Goal: Information Seeking & Learning: Understand process/instructions

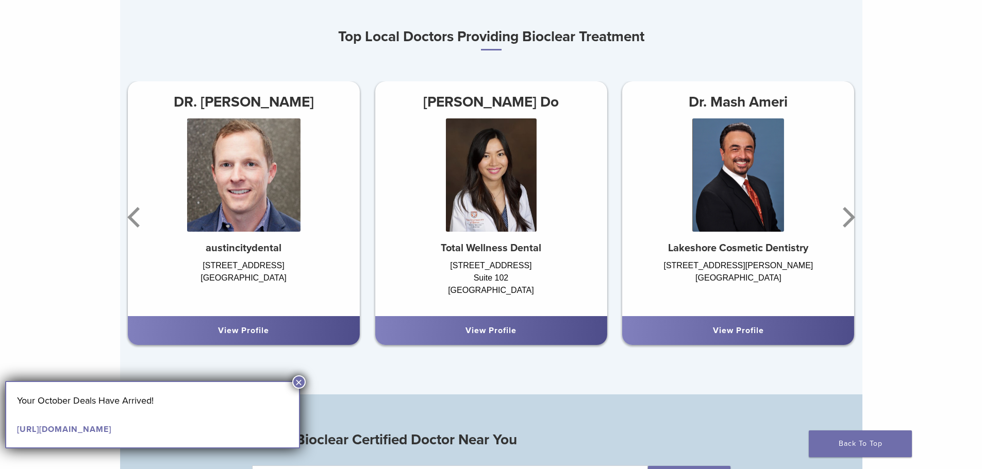
scroll to position [670, 0]
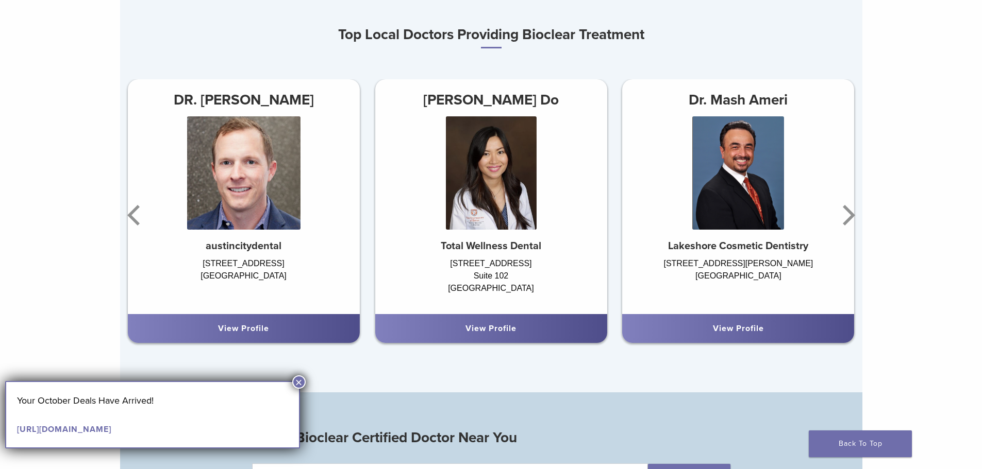
click at [508, 112] on h3 "[PERSON_NAME] Do" at bounding box center [491, 100] width 232 height 25
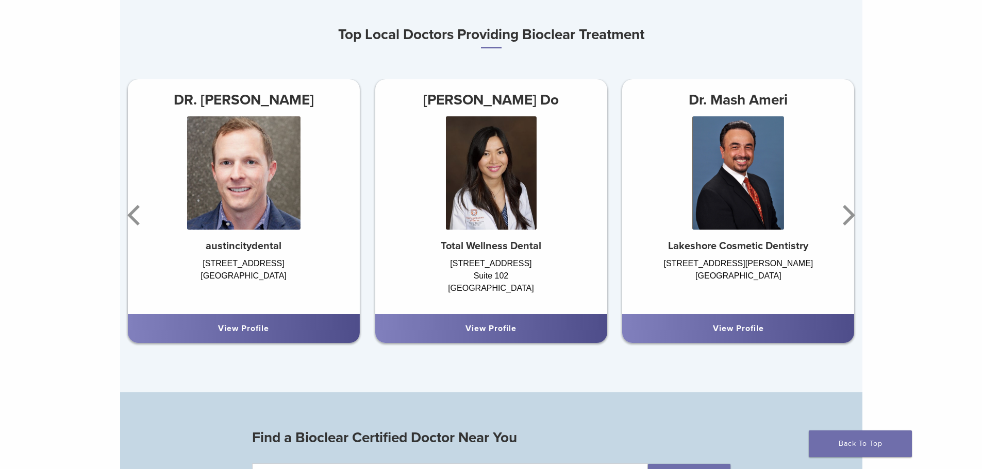
click at [506, 332] on link "View Profile" at bounding box center [490, 329] width 51 height 10
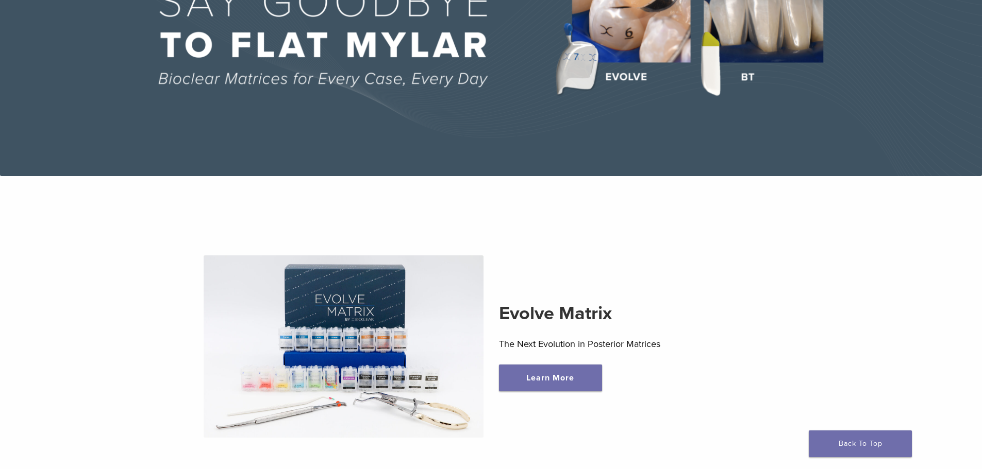
scroll to position [206, 0]
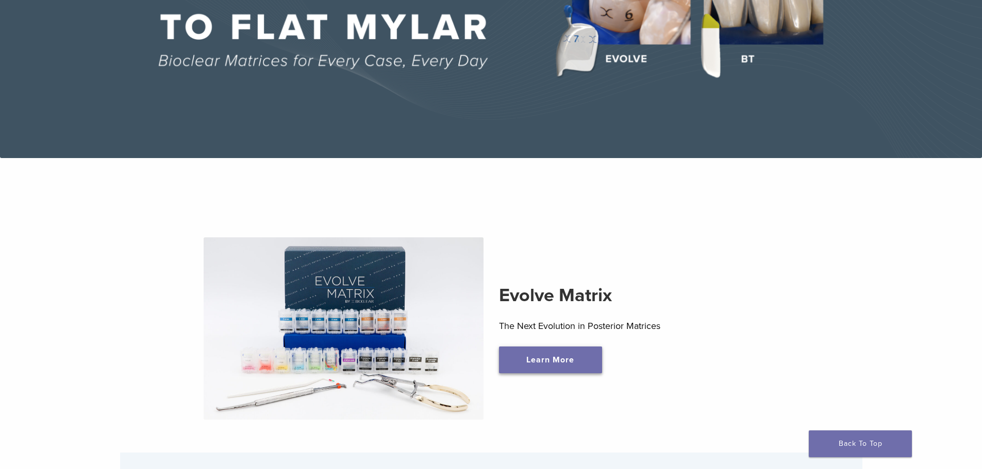
click at [553, 366] on link "Learn More" at bounding box center [550, 360] width 103 height 27
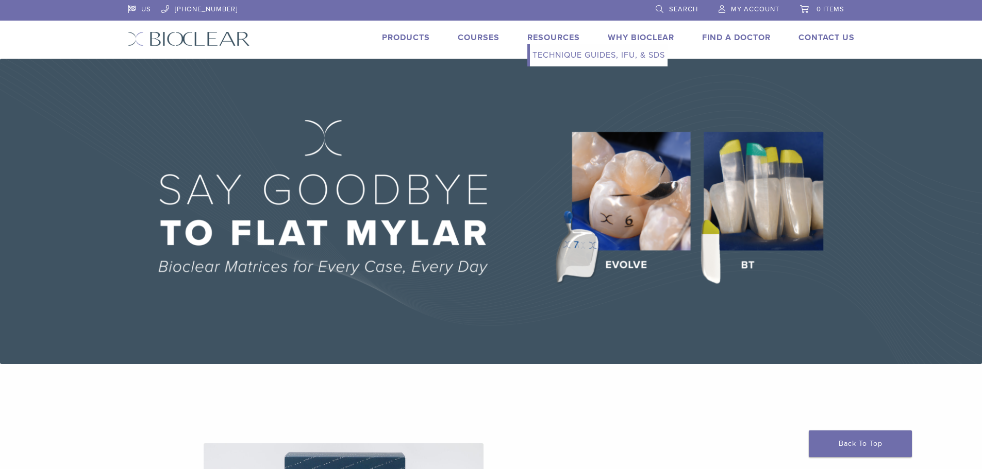
click at [552, 37] on link "Resources" at bounding box center [553, 37] width 53 height 10
click at [563, 53] on link "Technique Guides, IFU, & SDS" at bounding box center [599, 55] width 138 height 23
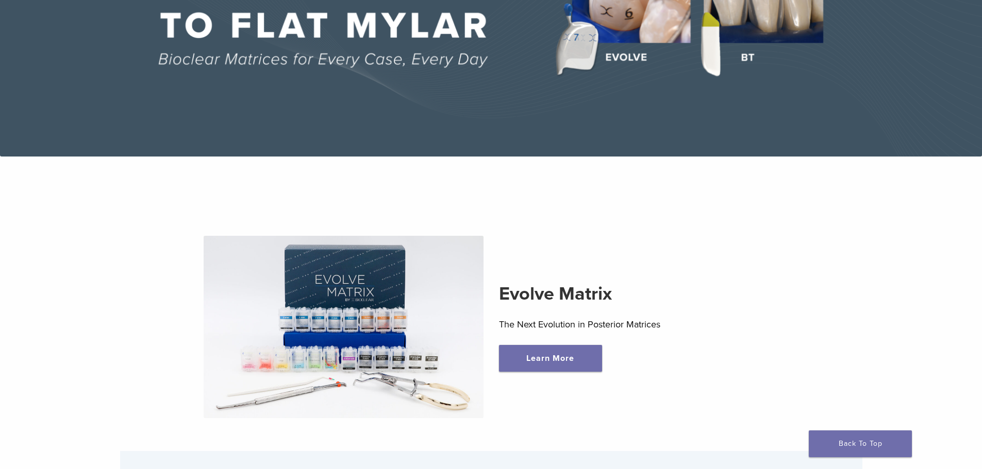
scroll to position [206, 0]
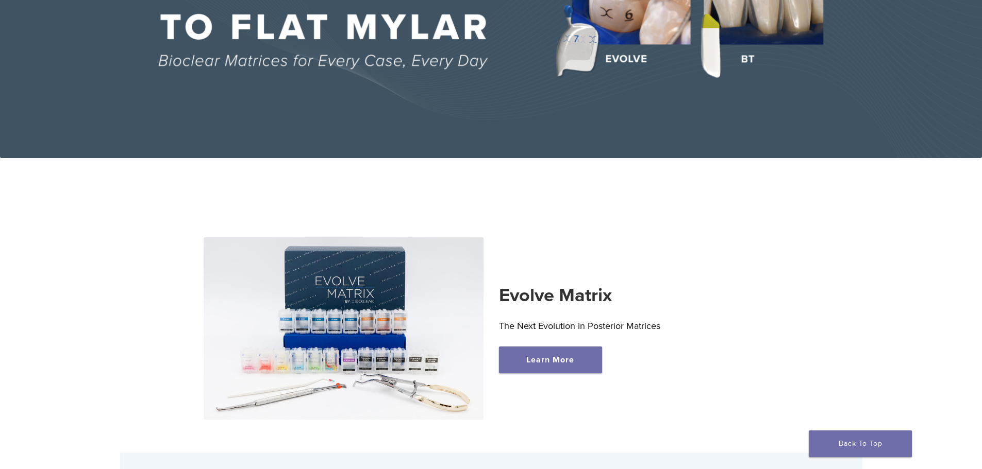
click at [394, 289] on img at bounding box center [344, 329] width 280 height 182
click at [545, 360] on link "Learn More" at bounding box center [550, 360] width 103 height 27
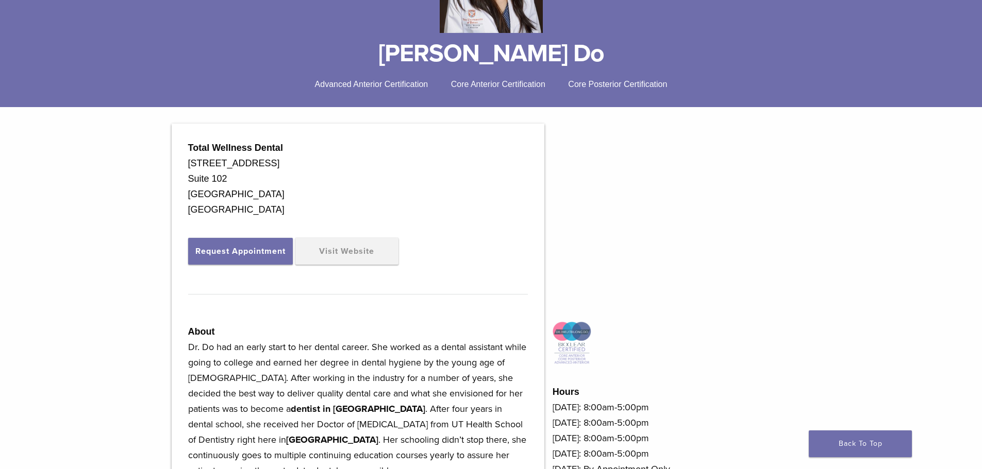
scroll to position [206, 0]
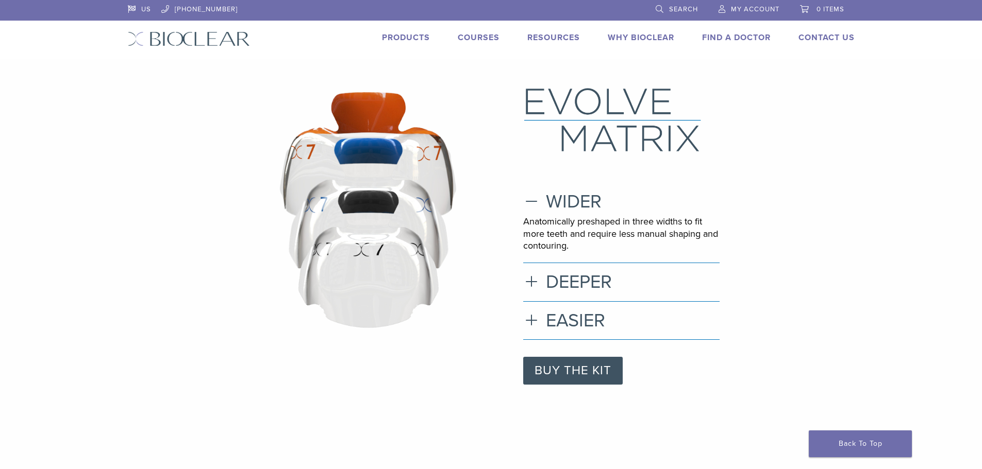
click at [413, 40] on link "Products" at bounding box center [406, 37] width 48 height 10
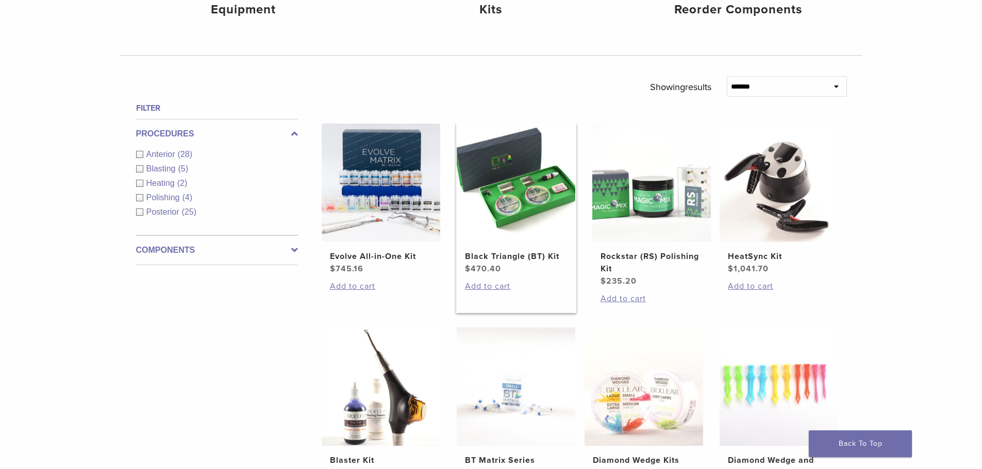
scroll to position [412, 0]
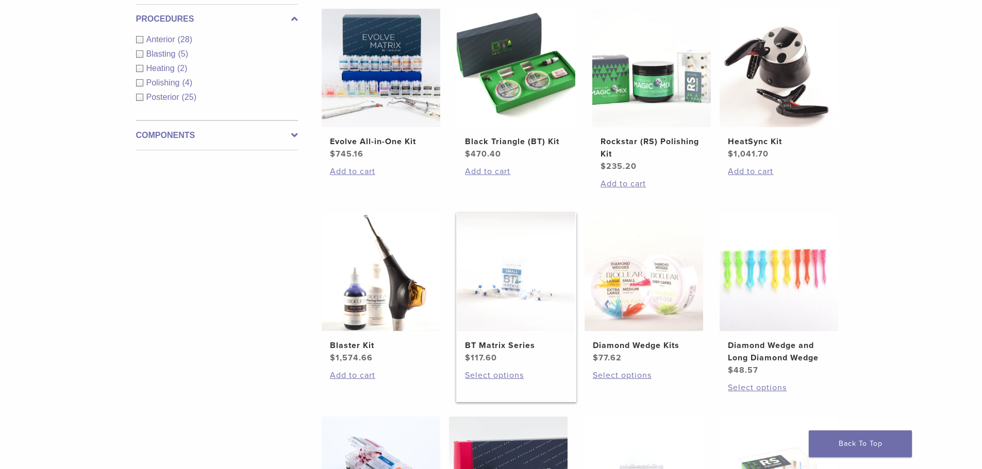
click at [502, 311] on img at bounding box center [516, 272] width 119 height 119
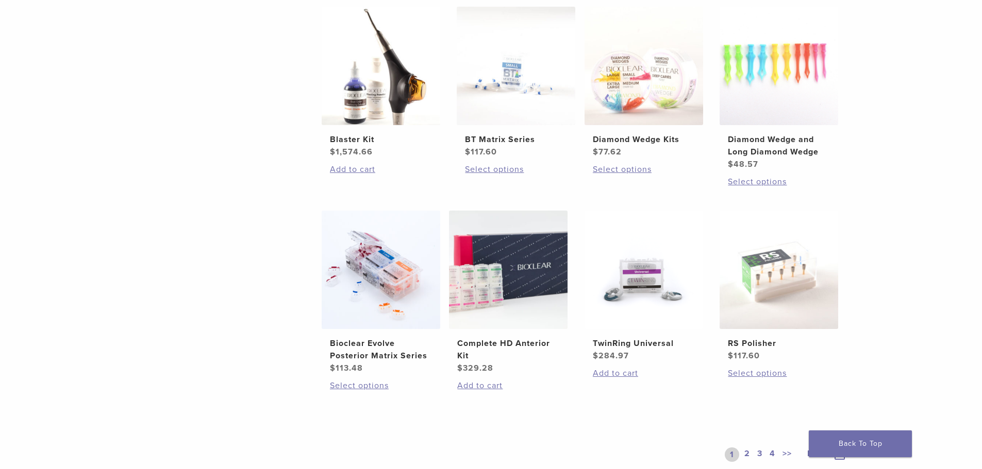
scroll to position [876, 0]
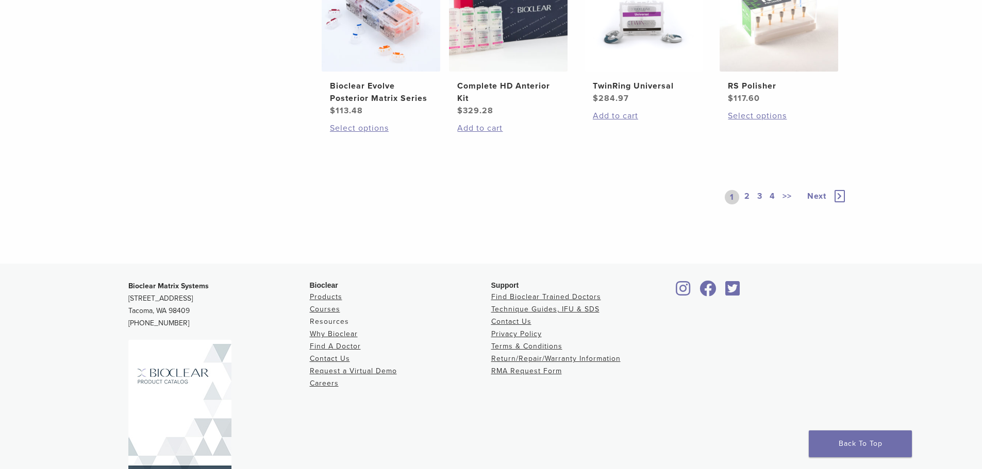
click at [338, 321] on link "Resources" at bounding box center [329, 321] width 39 height 9
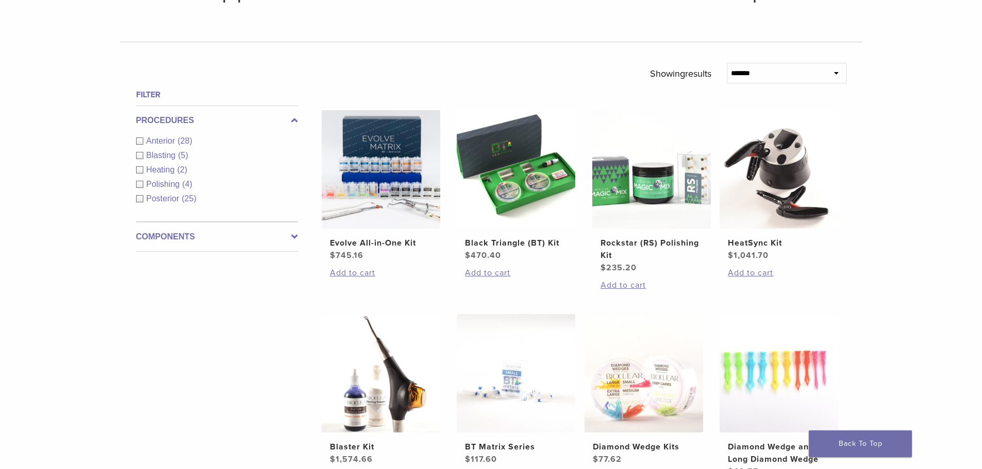
scroll to position [309, 0]
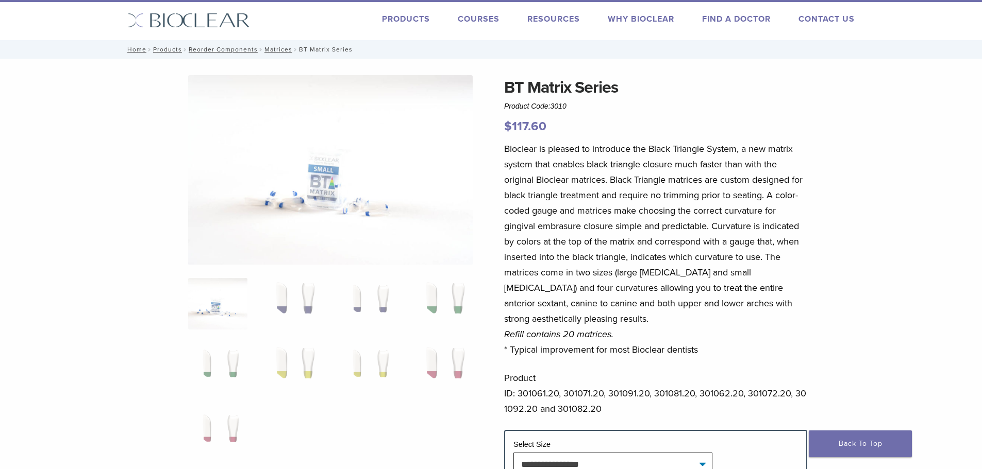
scroll to position [206, 0]
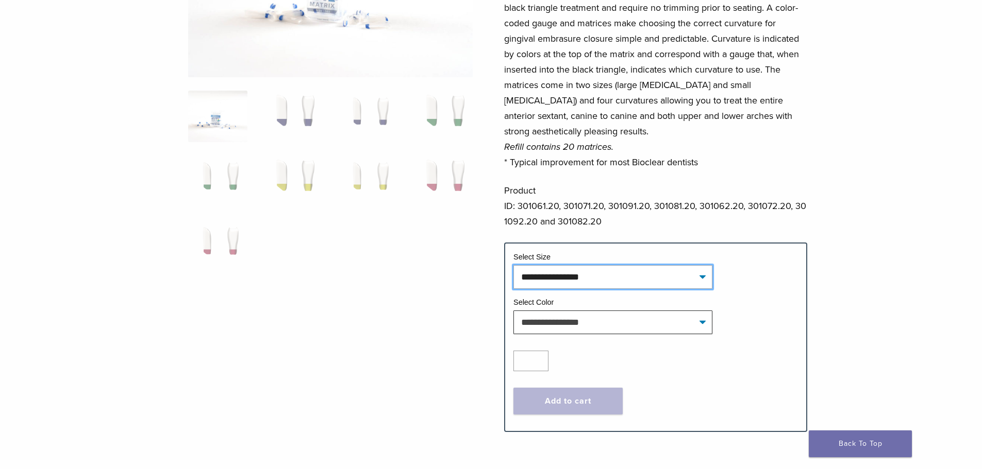
click at [592, 284] on select "**********" at bounding box center [612, 277] width 199 height 24
click at [402, 308] on div at bounding box center [330, 152] width 284 height 528
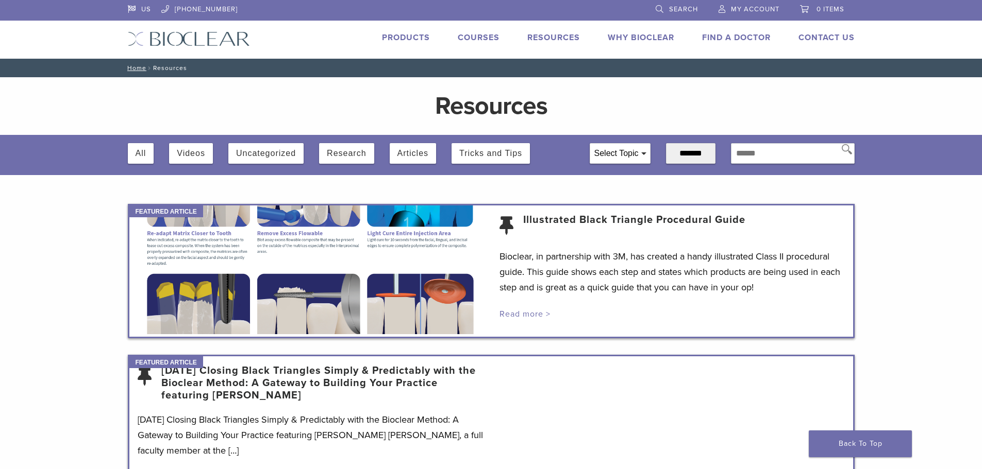
click at [529, 313] on link "Read more >" at bounding box center [524, 314] width 51 height 10
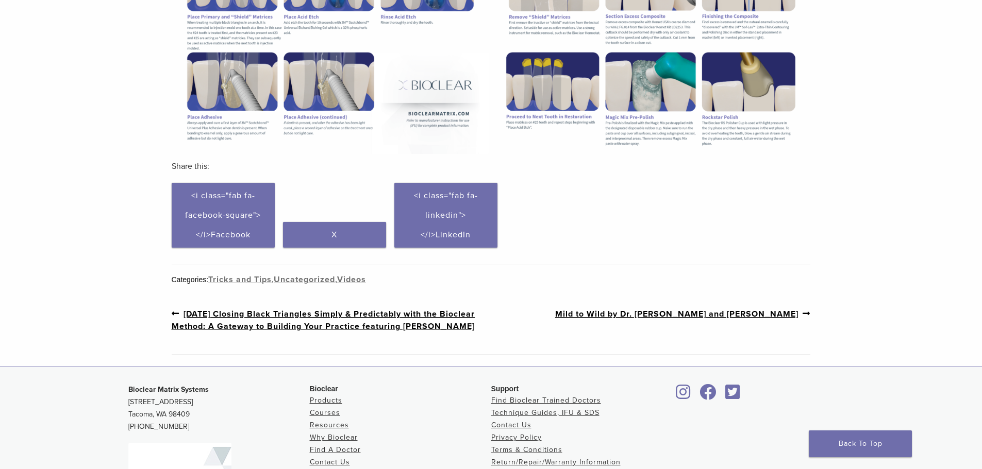
scroll to position [515, 0]
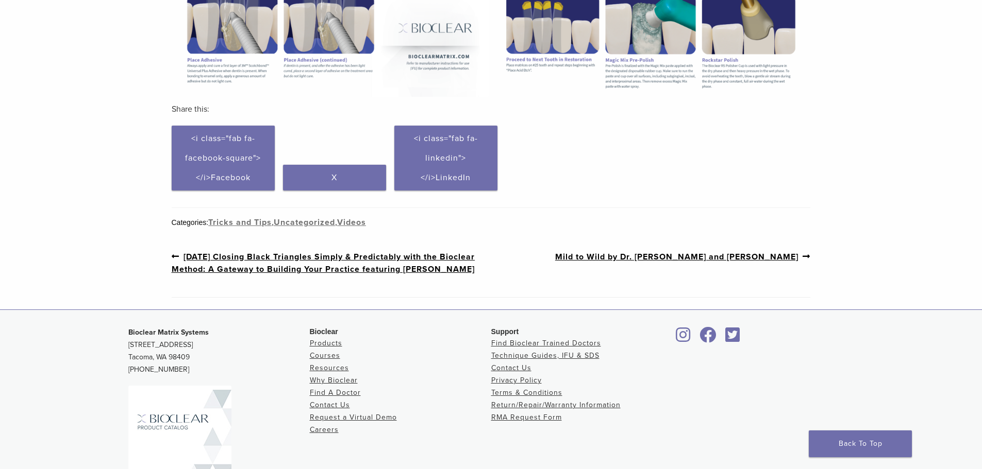
click at [698, 252] on link "Next post: Mild to Wild by Dr. [PERSON_NAME] and [PERSON_NAME]" at bounding box center [683, 256] width 256 height 13
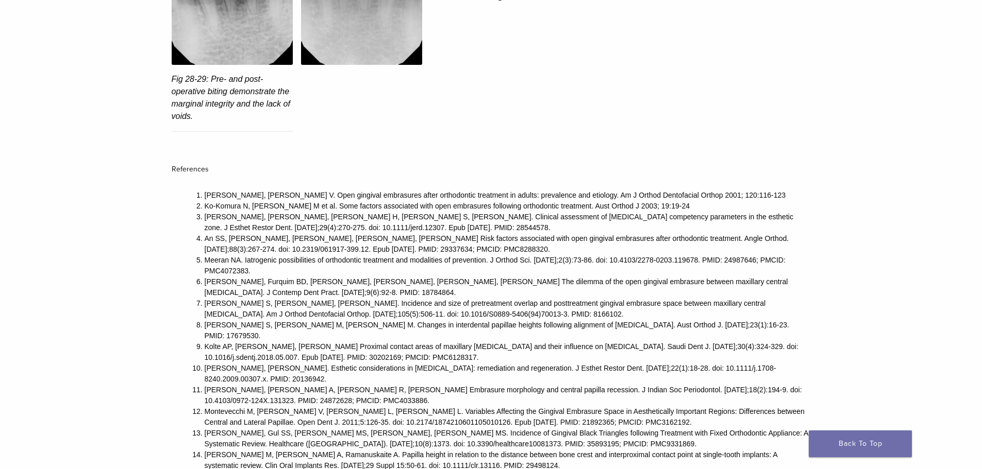
scroll to position [4328, 0]
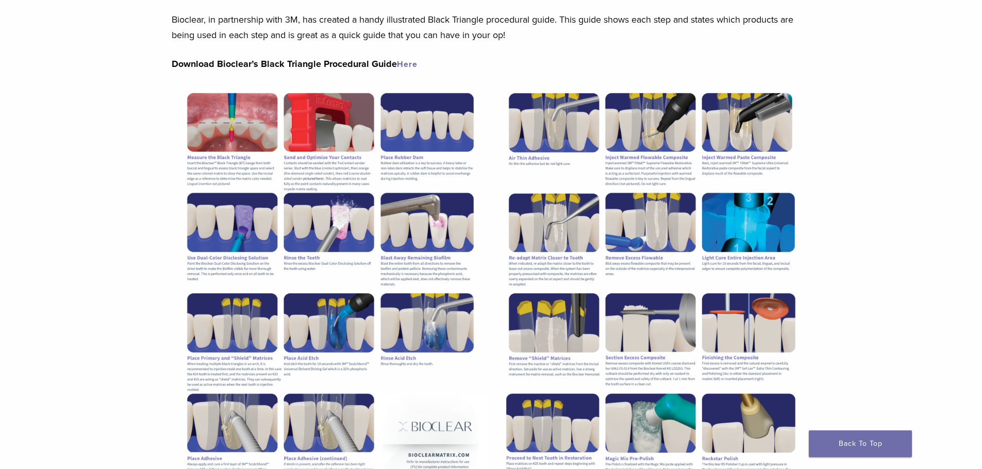
scroll to position [206, 0]
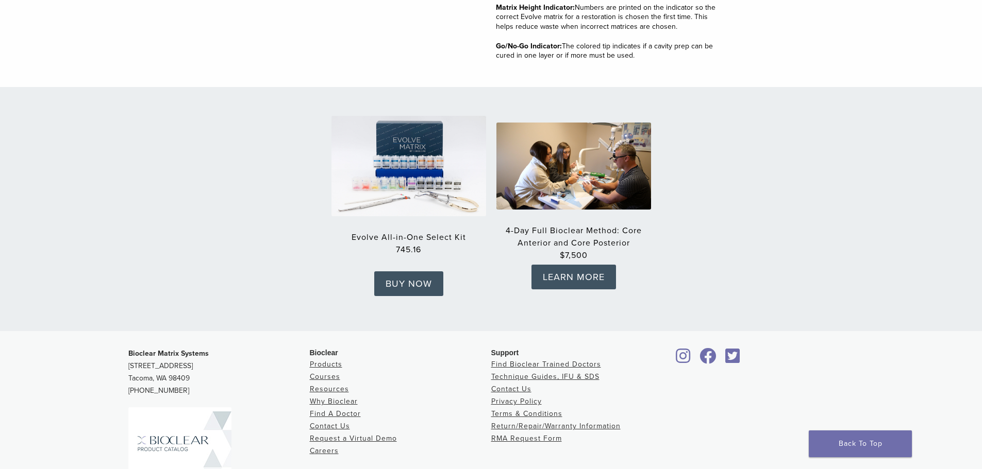
scroll to position [1443, 0]
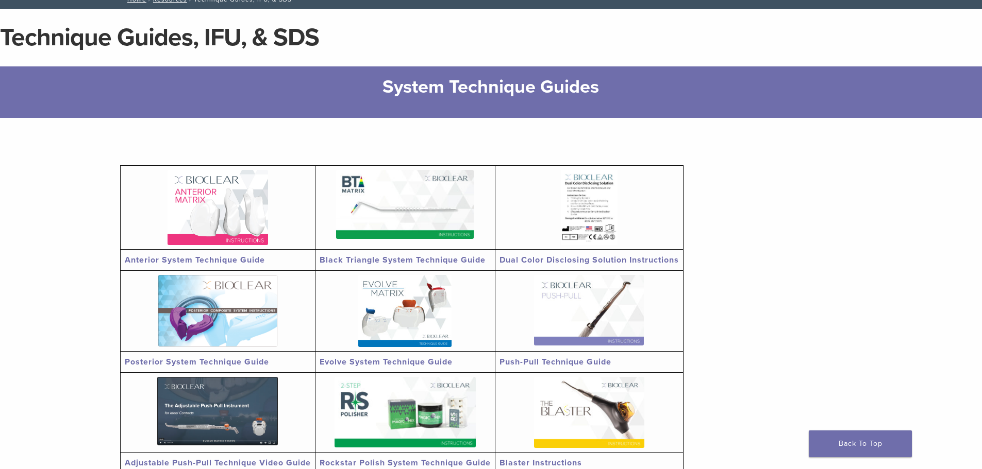
scroll to position [155, 0]
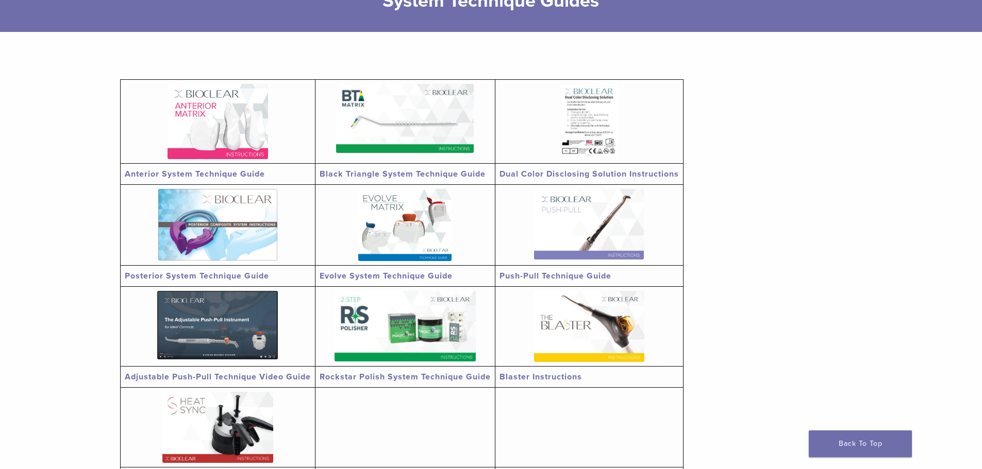
click at [365, 151] on img at bounding box center [405, 118] width 138 height 69
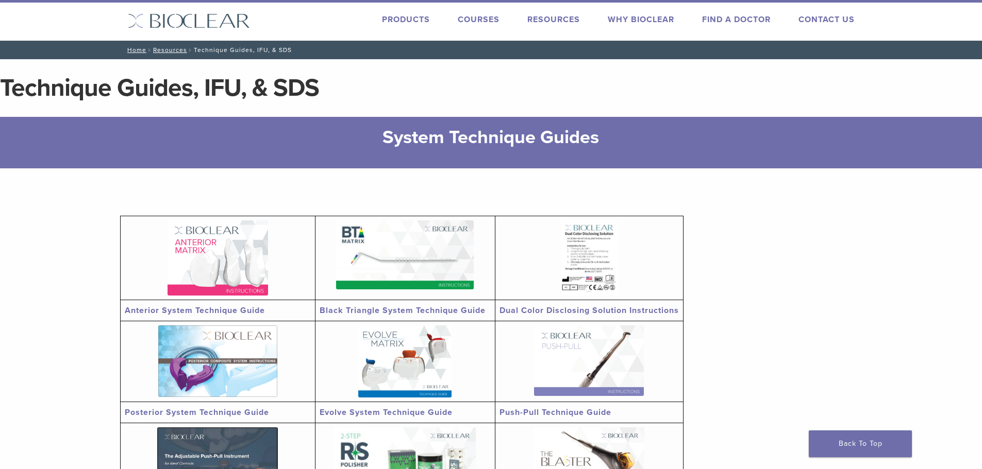
scroll to position [0, 0]
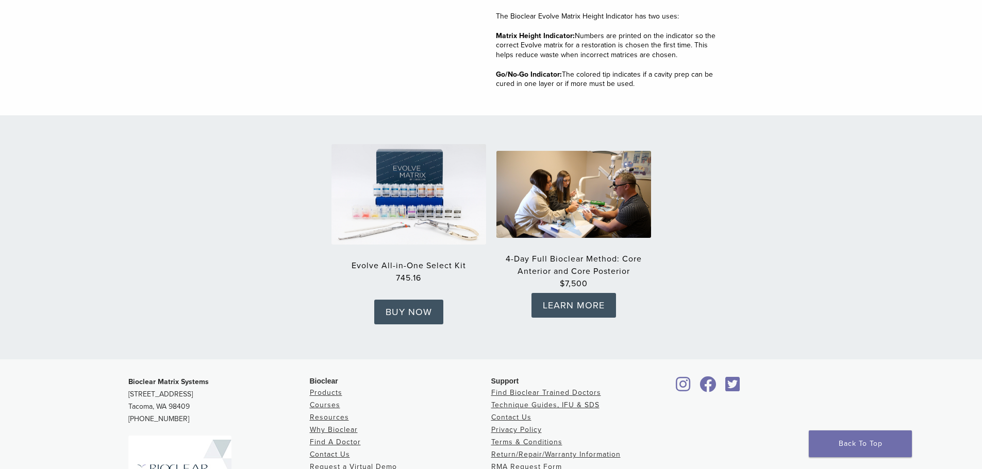
scroll to position [1546, 0]
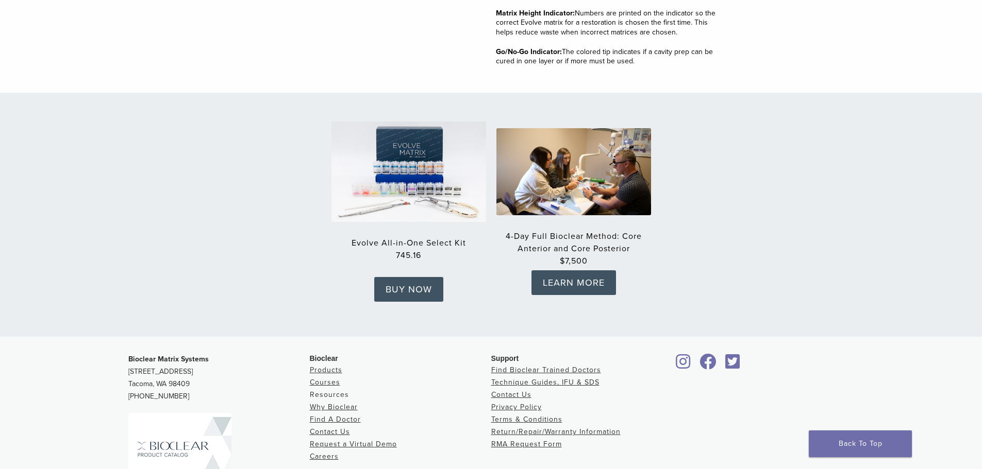
click at [343, 391] on link "Resources" at bounding box center [329, 395] width 39 height 9
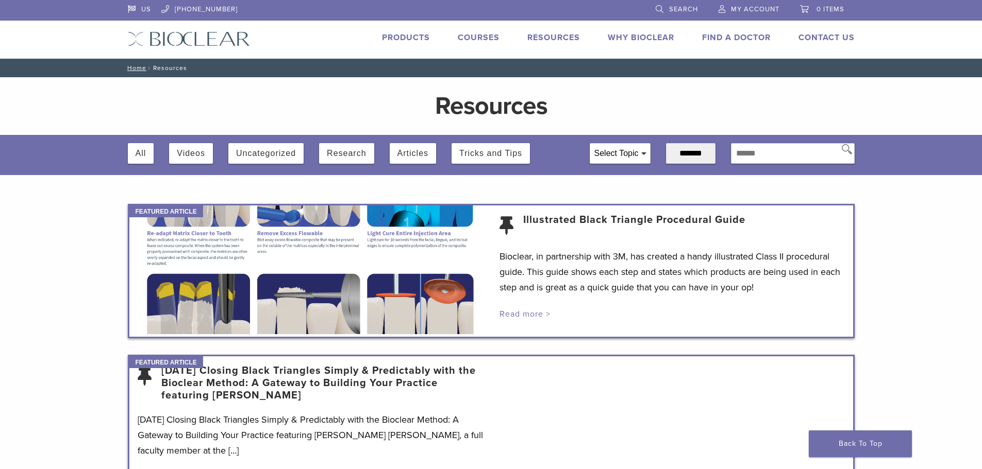
click at [529, 314] on link "Read more >" at bounding box center [524, 314] width 51 height 10
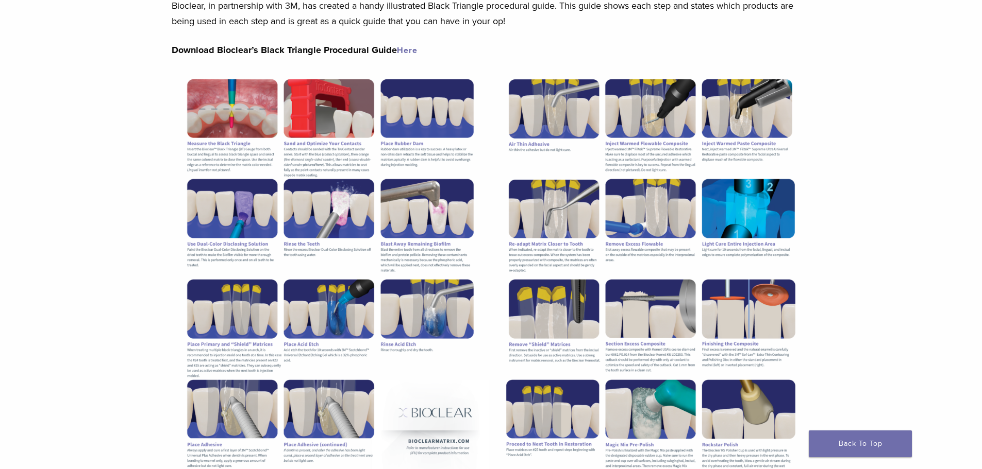
scroll to position [155, 0]
